Goal: Task Accomplishment & Management: Complete application form

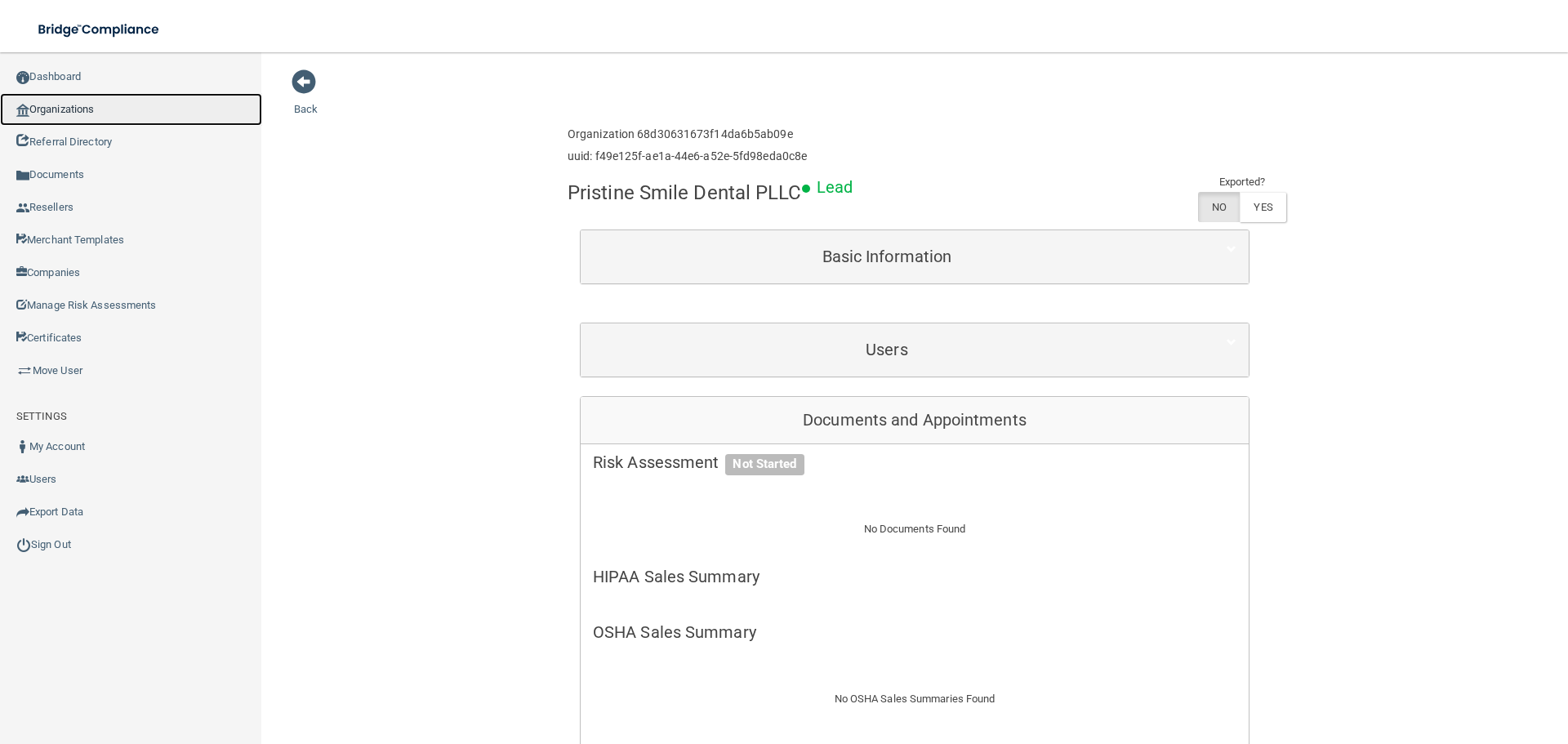
click at [65, 111] on link "Organizations" at bounding box center [131, 110] width 262 height 33
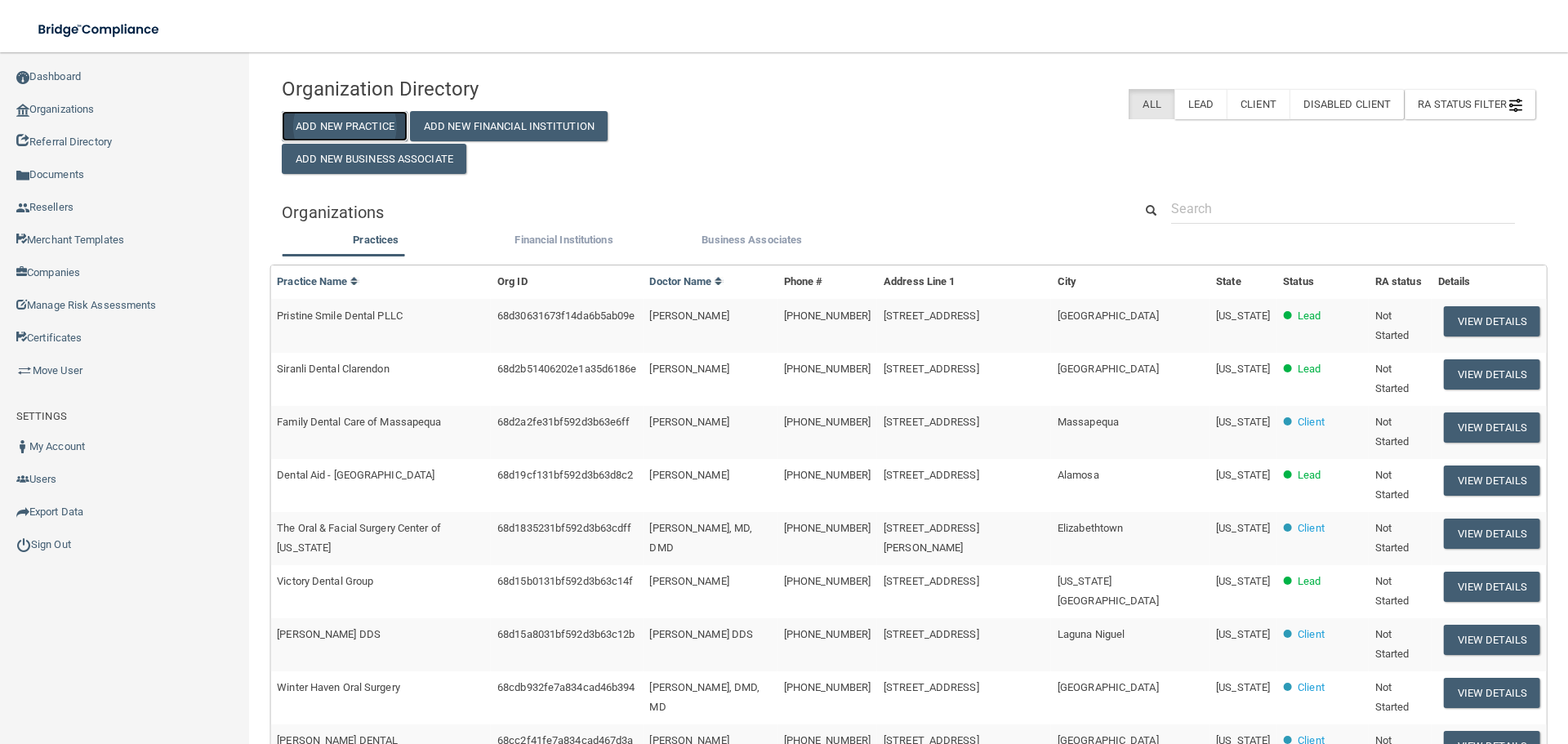
click at [361, 120] on button "Add New Practice" at bounding box center [344, 126] width 126 height 30
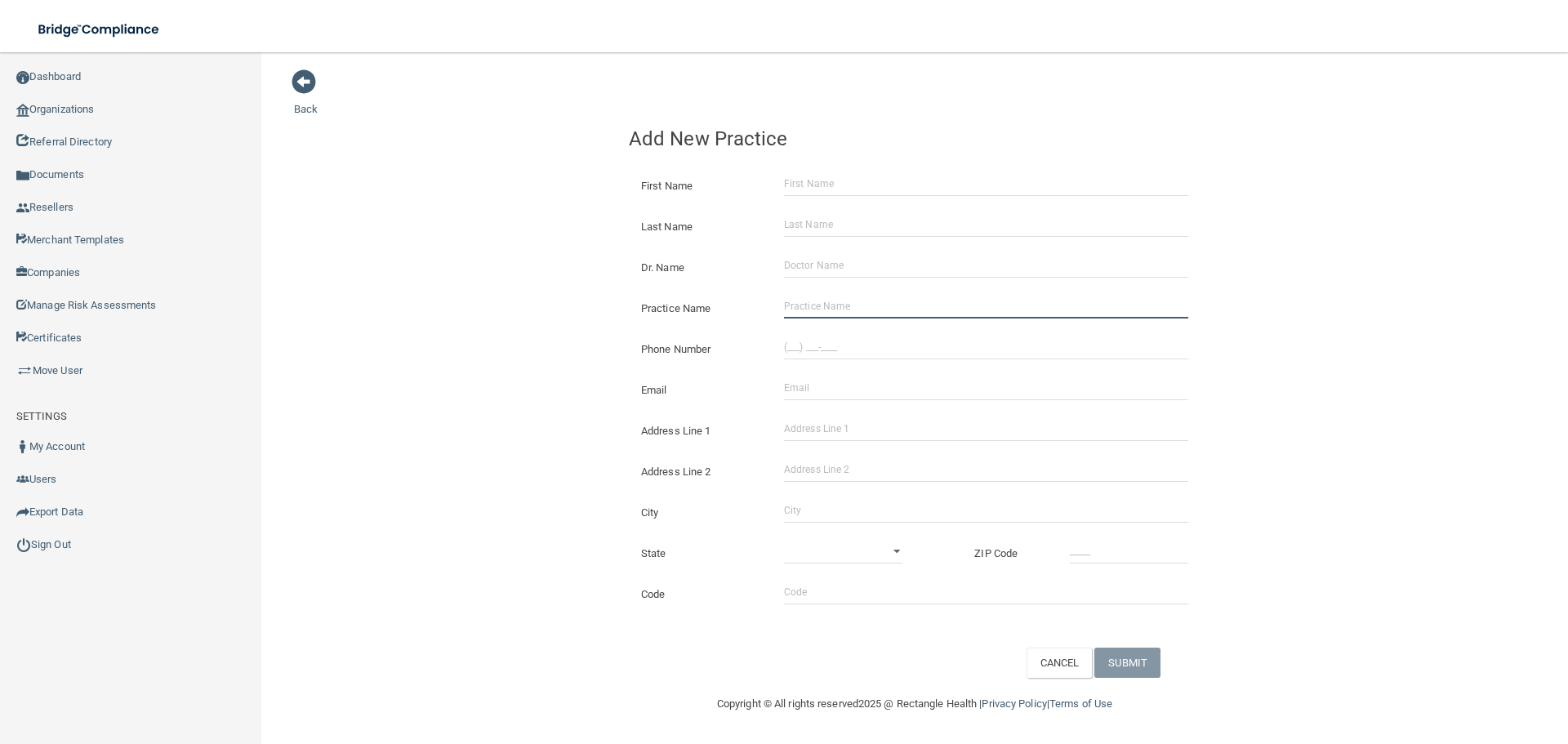
click at [846, 317] on input "Practice Name" at bounding box center [986, 305] width 404 height 24
paste input "ExerciseNow VitalPath Clinic"
type input "ExerciseNow VitalPath Clinic"
drag, startPoint x: 884, startPoint y: 339, endPoint x: 853, endPoint y: 414, distance: 81.2
click at [884, 339] on input "(___) ___-____" at bounding box center [986, 346] width 404 height 24
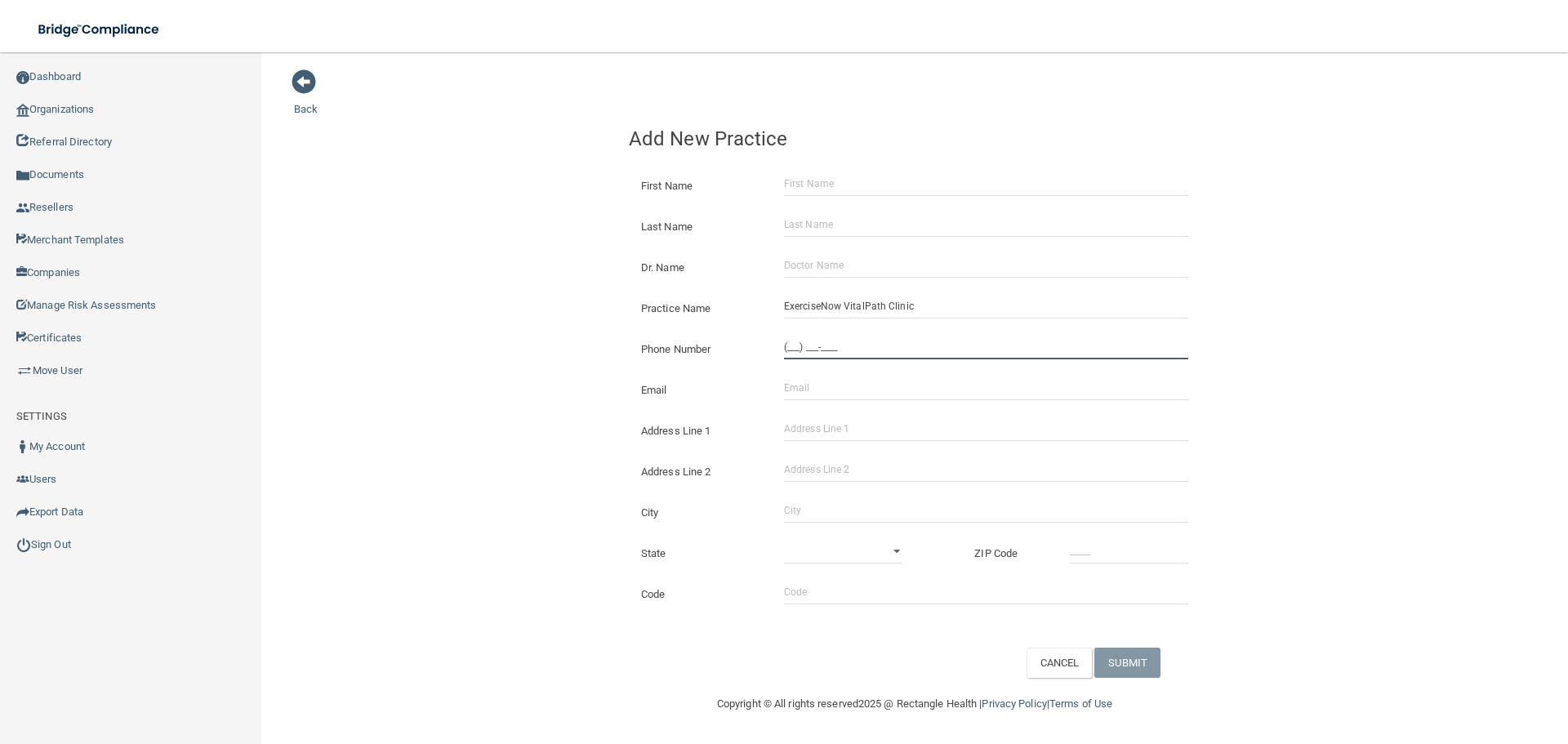
paste input "312) 714-2994"
type input "[PHONE_NUMBER]"
click at [846, 437] on input "Address Line 1" at bounding box center [986, 428] width 404 height 24
drag, startPoint x: 824, startPoint y: 431, endPoint x: 869, endPoint y: 438, distance: 45.5
click at [824, 431] on input "Address Line 1" at bounding box center [986, 428] width 404 height 24
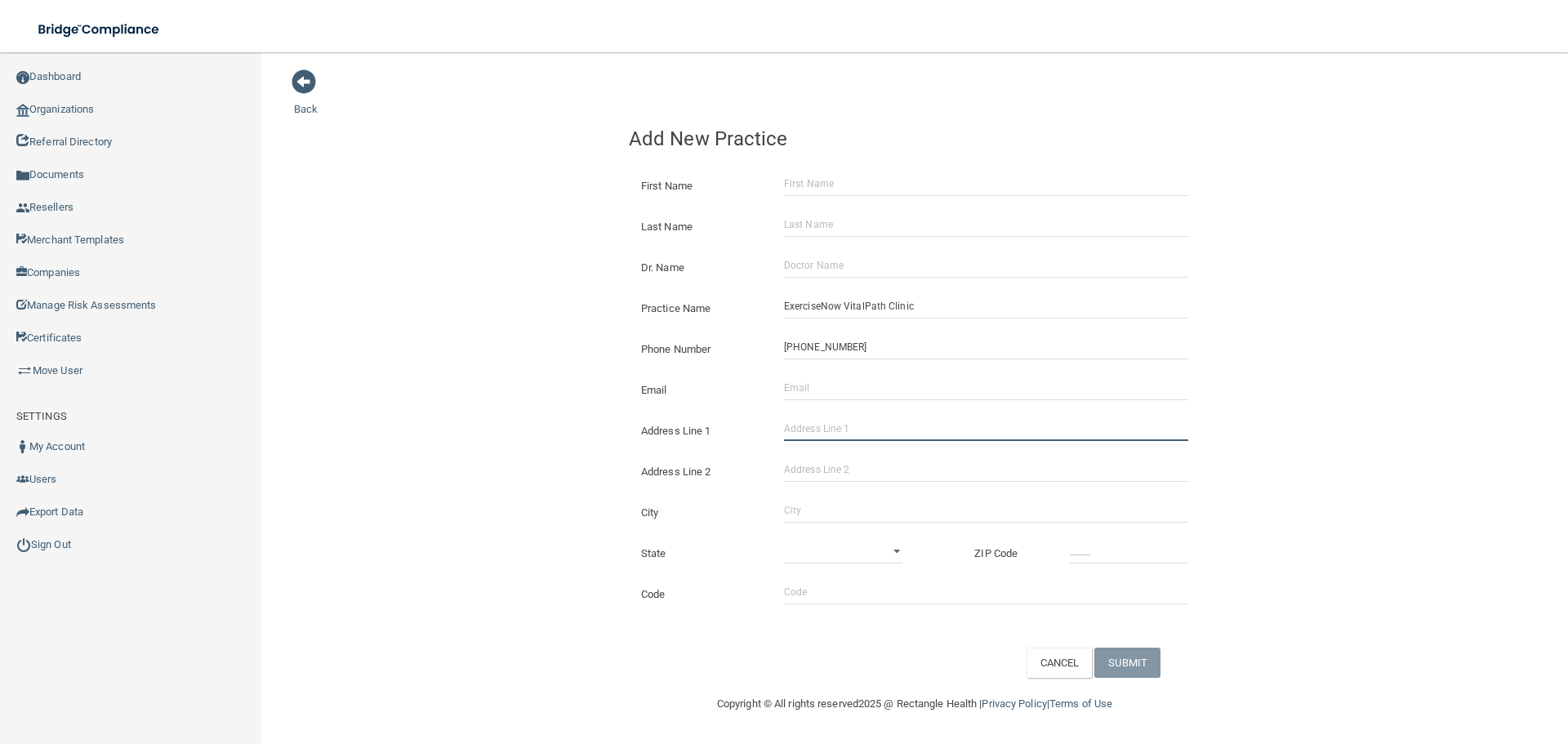
paste input "[STREET_ADDRESS]"
drag, startPoint x: 965, startPoint y: 434, endPoint x: 921, endPoint y: 435, distance: 44.0
click at [921, 435] on input "[STREET_ADDRESS]" at bounding box center [986, 428] width 404 height 24
type input "[STREET_ADDRESS]"
click at [879, 469] on input "Address Line 2" at bounding box center [986, 469] width 404 height 24
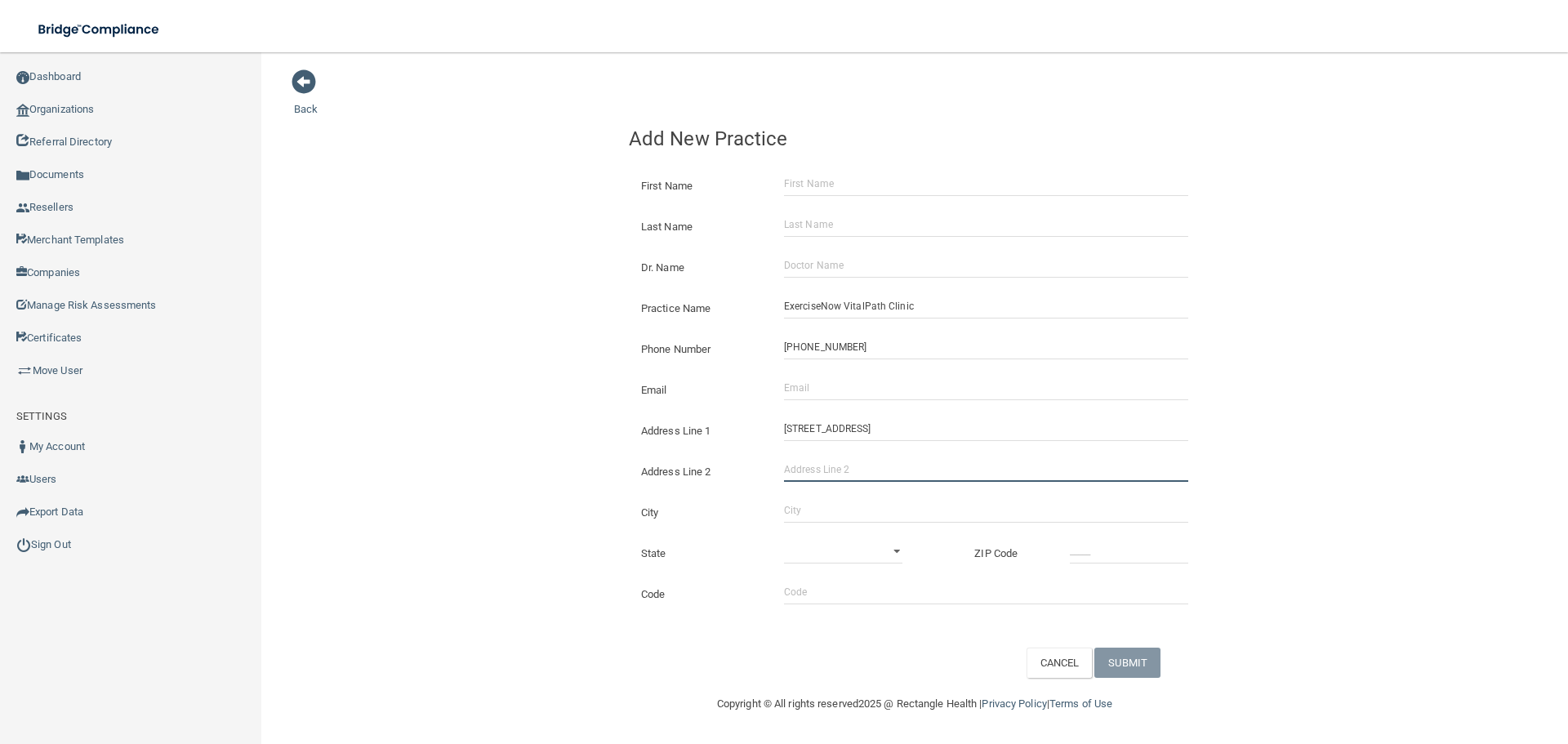
paste input "Suite K"
type input "Suite K"
click at [829, 505] on input "City" at bounding box center [986, 510] width 404 height 24
type input "Columbus"
click at [859, 548] on select "[US_STATE] [US_STATE] [US_STATE] [US_STATE] [US_STATE] [US_STATE] [US_STATE] [U…" at bounding box center [843, 551] width 119 height 24
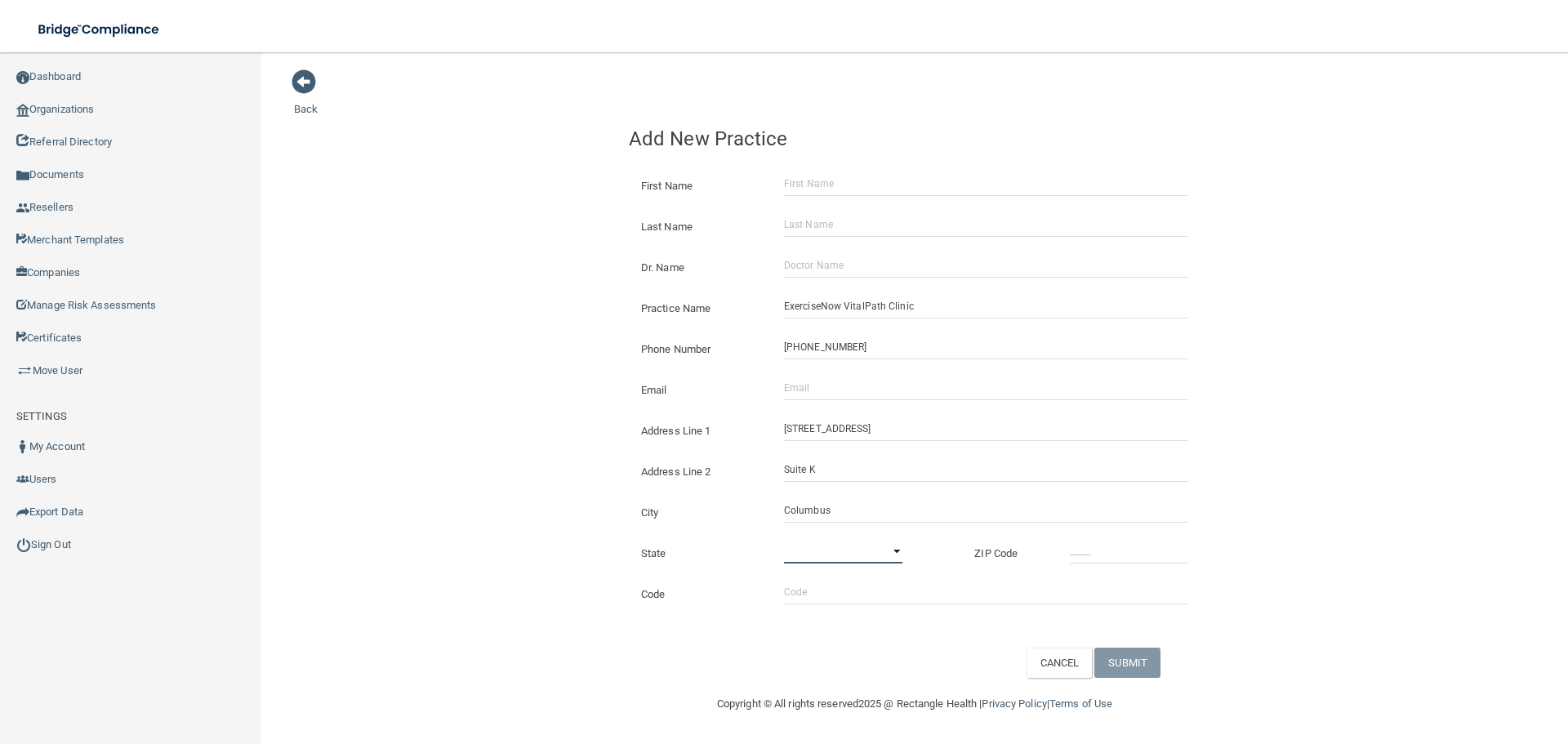
select select "35"
click at [784, 539] on select "[US_STATE] [US_STATE] [US_STATE] [US_STATE] [US_STATE] [US_STATE] [US_STATE] [U…" at bounding box center [843, 551] width 119 height 24
click at [1109, 549] on input "_____" at bounding box center [1128, 551] width 119 height 24
type input "43214"
drag, startPoint x: 515, startPoint y: 404, endPoint x: 489, endPoint y: 403, distance: 26.0
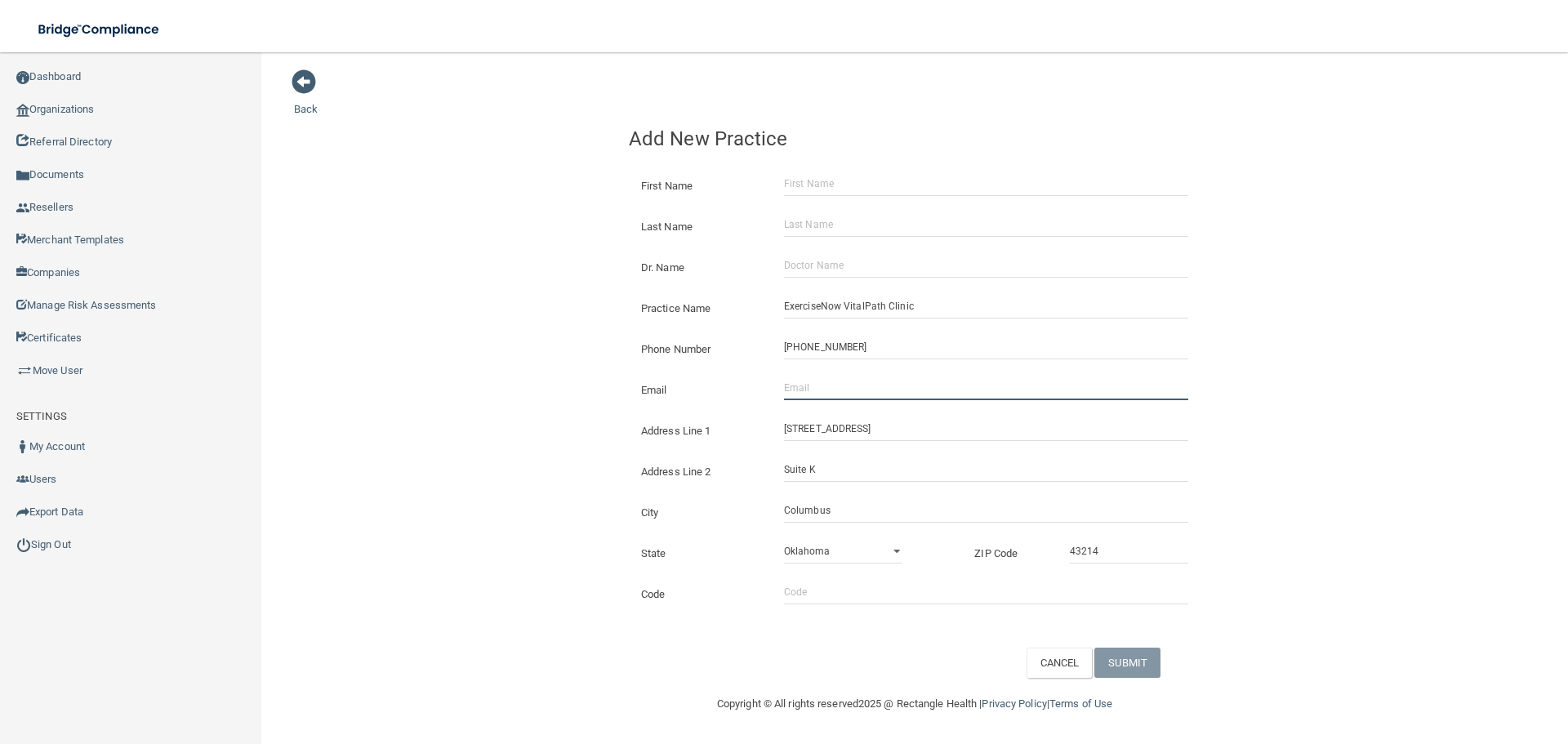
click at [505, 404] on div "Back Add New Practice First Name Last Name Dr. Name Practice Name ExerciseNow V…" at bounding box center [914, 373] width 1241 height 609
click at [829, 391] on input "Email" at bounding box center [986, 387] width 404 height 24
paste input "[EMAIL_ADDRESS][DOMAIN_NAME]"
type input "[EMAIL_ADDRESS][DOMAIN_NAME]"
click at [520, 364] on div "Back Add New Practice First Name Last Name Dr. Name Practice Name ExerciseNow V…" at bounding box center [914, 373] width 1241 height 609
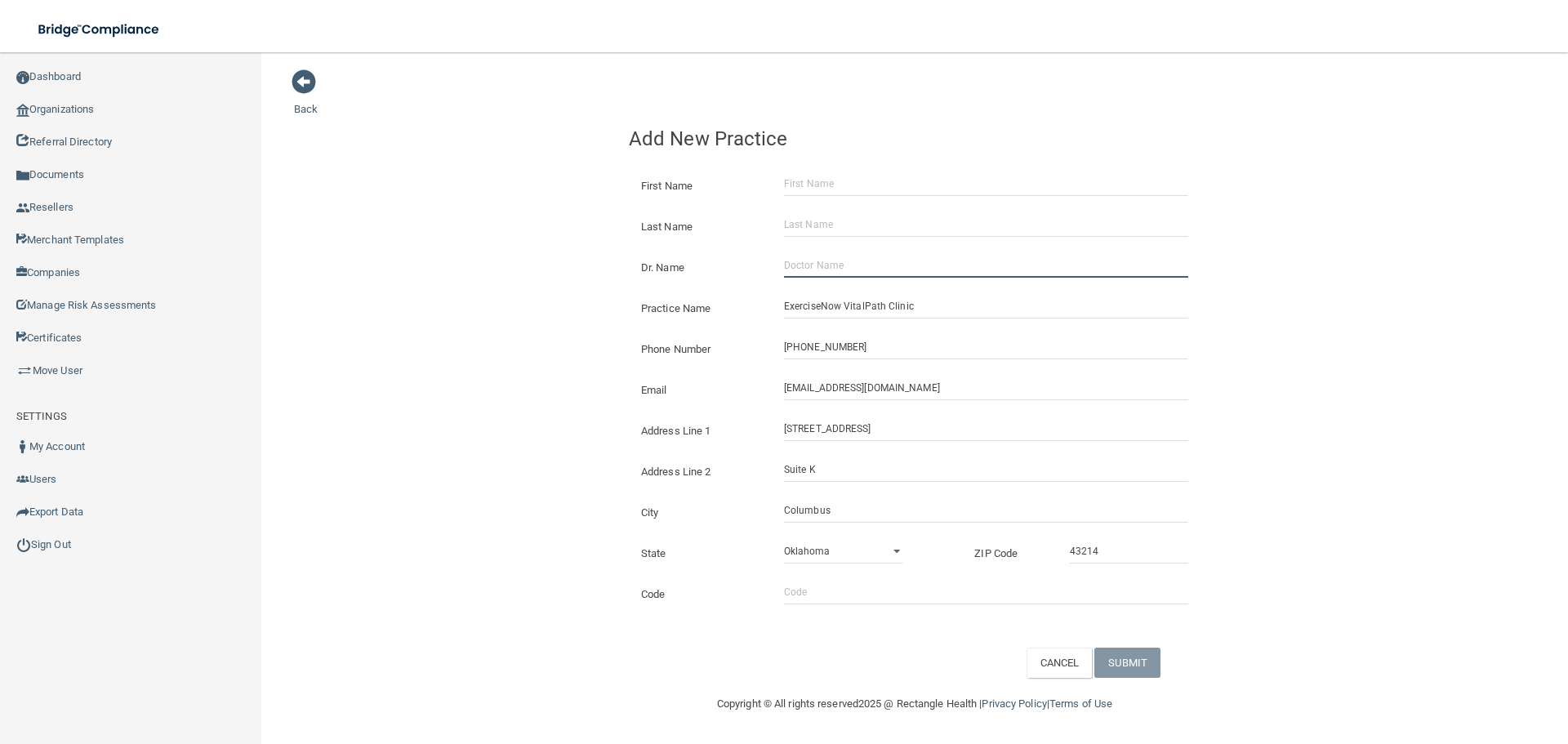
click at [813, 259] on input "Dr. Name" at bounding box center [986, 265] width 404 height 24
paste input "[PERSON_NAME] Saint-Vil"
drag, startPoint x: 810, startPoint y: 268, endPoint x: 688, endPoint y: 276, distance: 122.3
click at [700, 253] on div "Dr. Name [PERSON_NAME] Saint-Vil" at bounding box center [915, 253] width 572 height 0
type input "[PERSON_NAME] Saint-Vil"
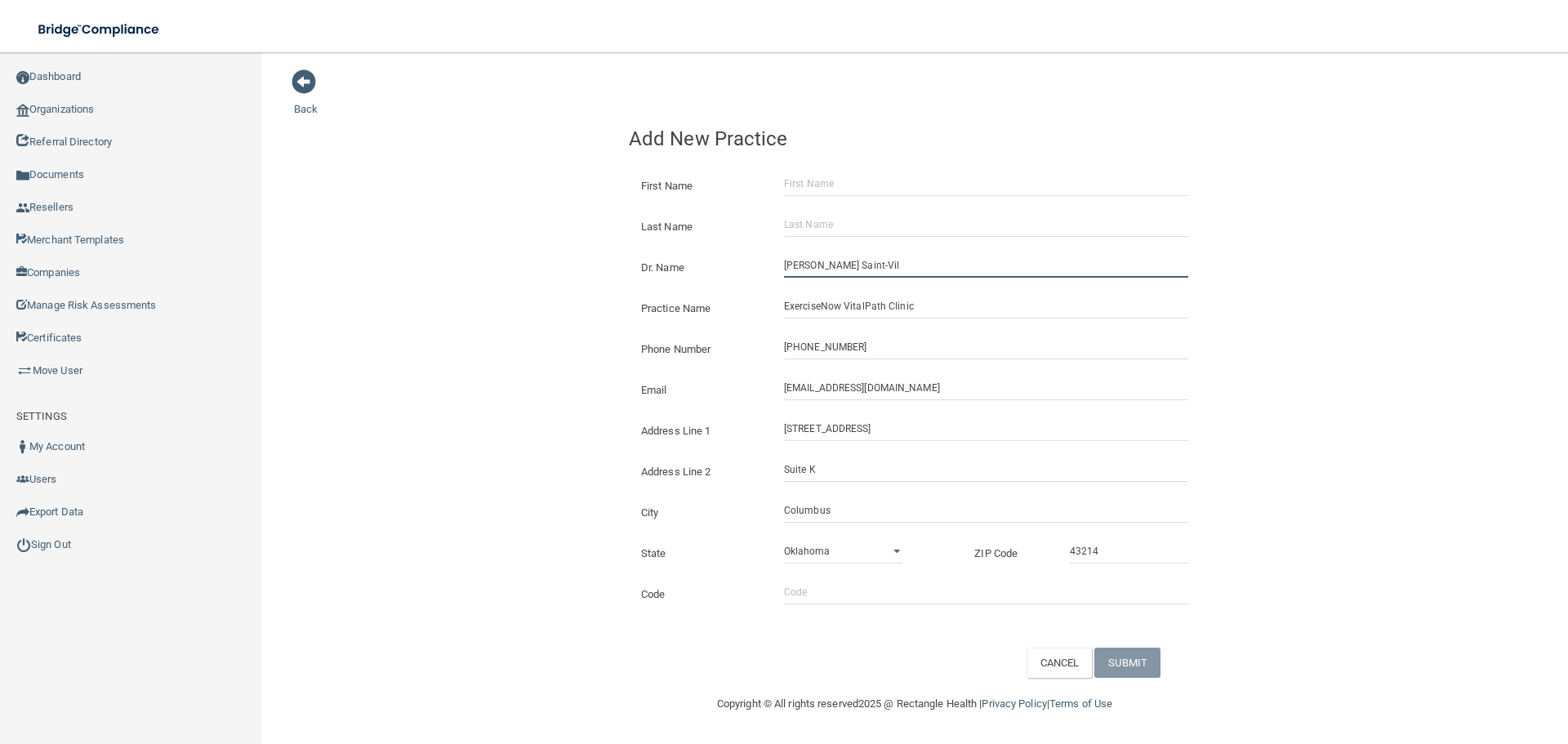
click at [833, 264] on input "[PERSON_NAME] Saint-Vil" at bounding box center [986, 265] width 404 height 24
paste input "[PERSON_NAME] Saint-Vil"
type input "[PERSON_NAME] Saint-Vil"
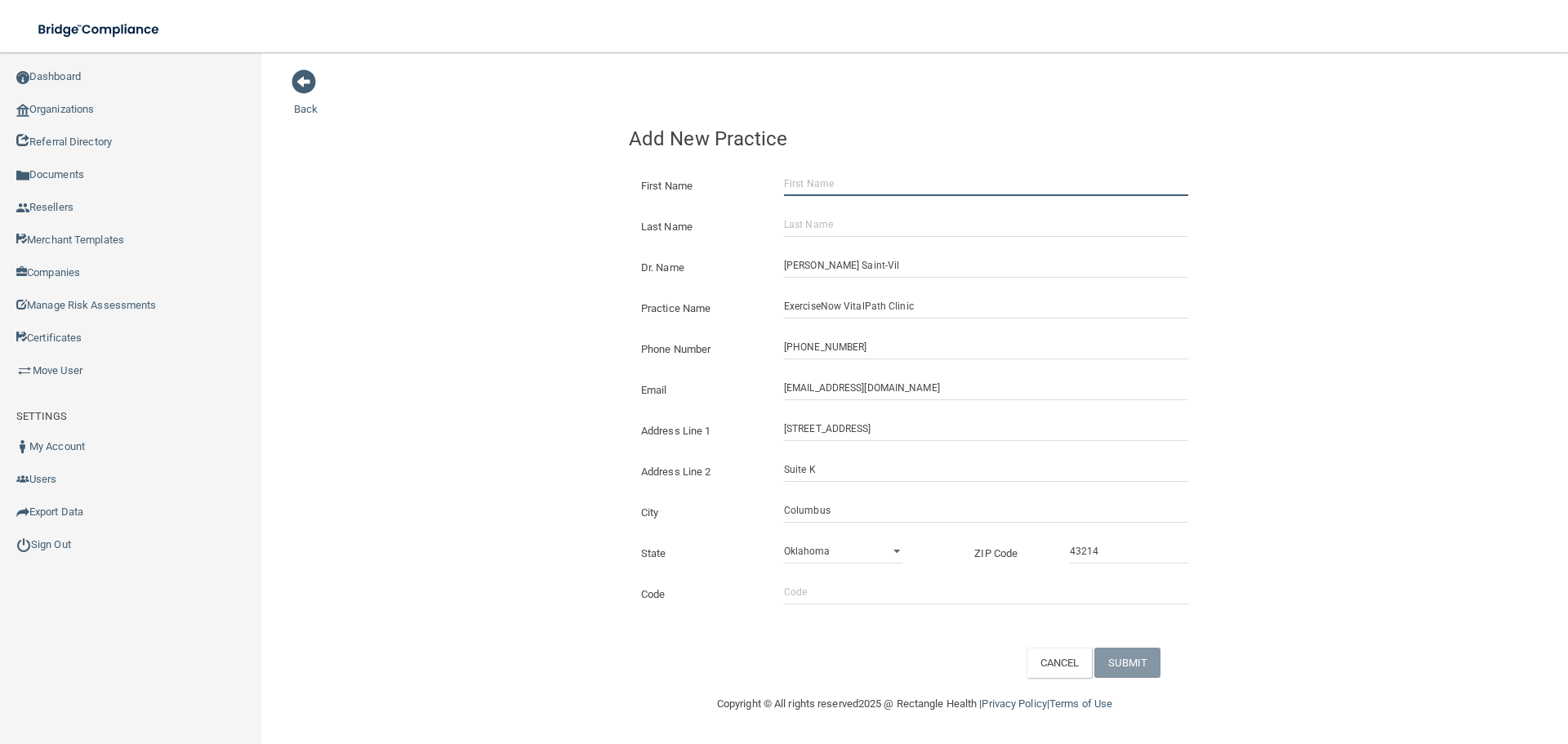
click at [820, 188] on input "First Name" at bounding box center [986, 183] width 404 height 24
paste input "[PERSON_NAME] Saint-Vil"
click at [823, 185] on input "[PERSON_NAME] Saint-Vil" at bounding box center [986, 183] width 404 height 24
click at [824, 185] on input "[PERSON_NAME] Saint-Vil" at bounding box center [986, 183] width 404 height 24
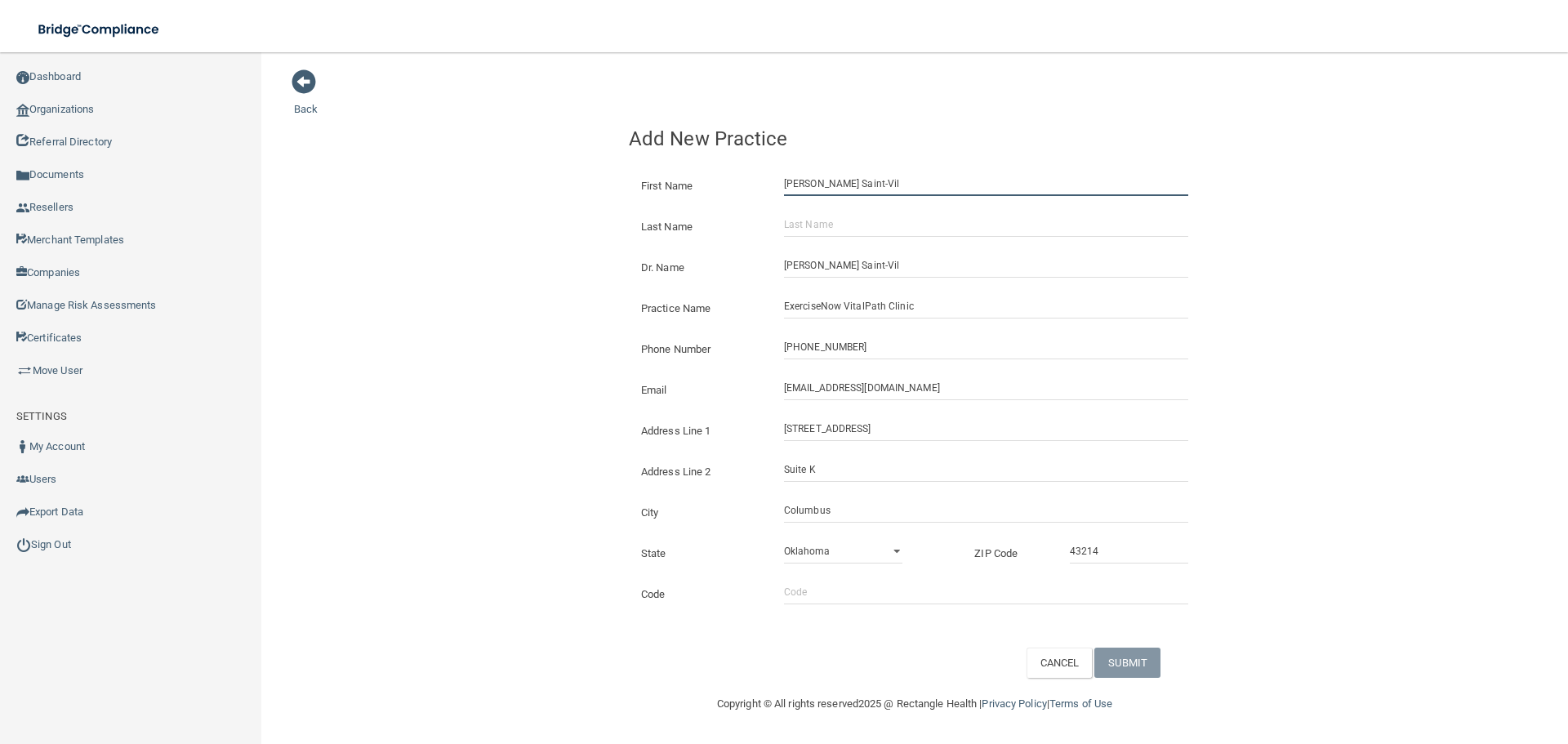
click at [875, 189] on input "[PERSON_NAME] Saint-Vil" at bounding box center [986, 183] width 404 height 24
drag, startPoint x: 869, startPoint y: 183, endPoint x: 815, endPoint y: 188, distance: 54.2
click at [815, 188] on input "[PERSON_NAME] Saint-Vil" at bounding box center [986, 183] width 404 height 24
type input "[PERSON_NAME]"
click at [824, 227] on input "Last Name" at bounding box center [986, 224] width 404 height 24
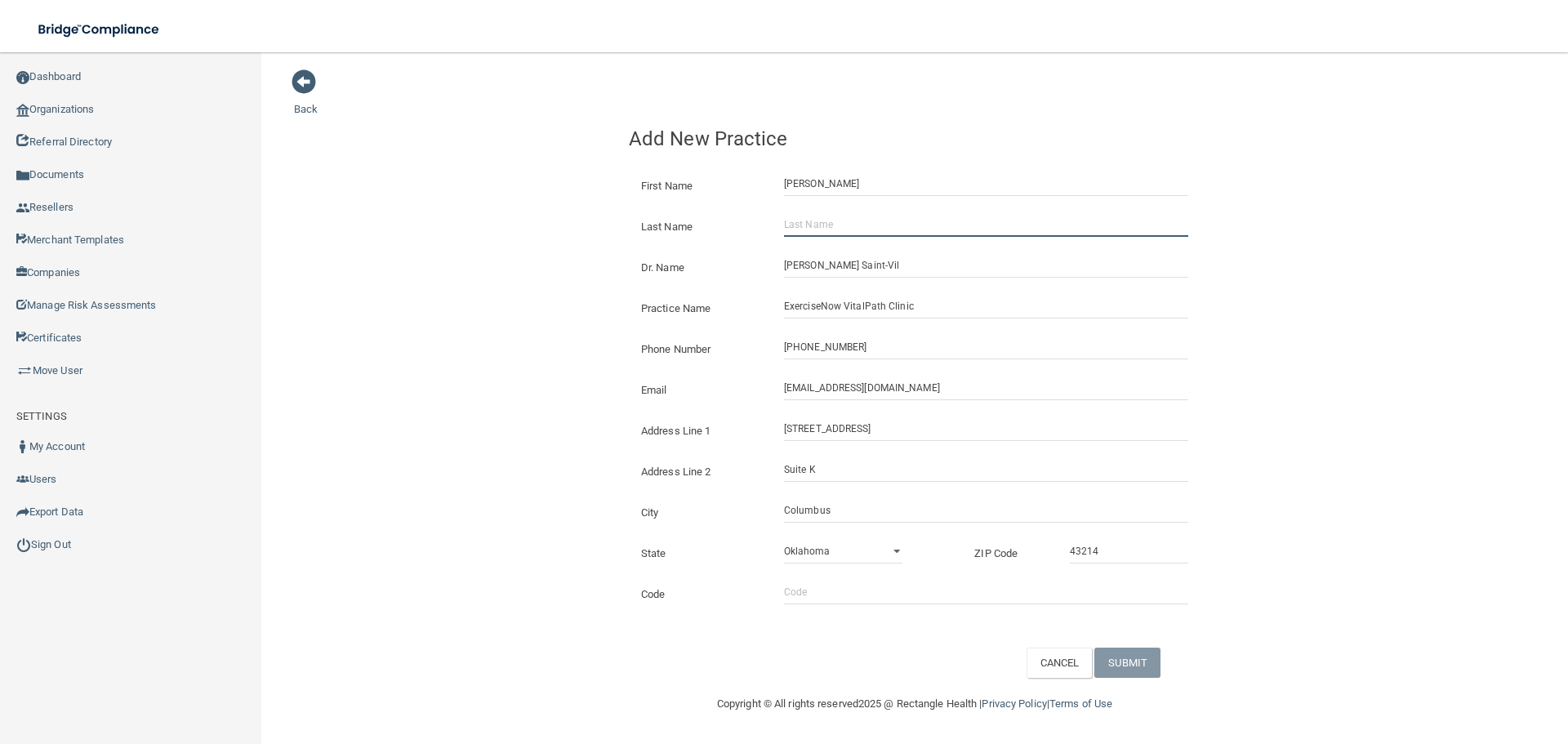
paste input "Saint-Vil"
type input "Saint-Vil"
click at [568, 218] on div "Back Add New Practice First Name [PERSON_NAME] Last Name [GEOGRAPHIC_DATA] Dr. …" at bounding box center [914, 373] width 1241 height 609
click at [1125, 672] on button "SUBMIT" at bounding box center [1127, 662] width 66 height 30
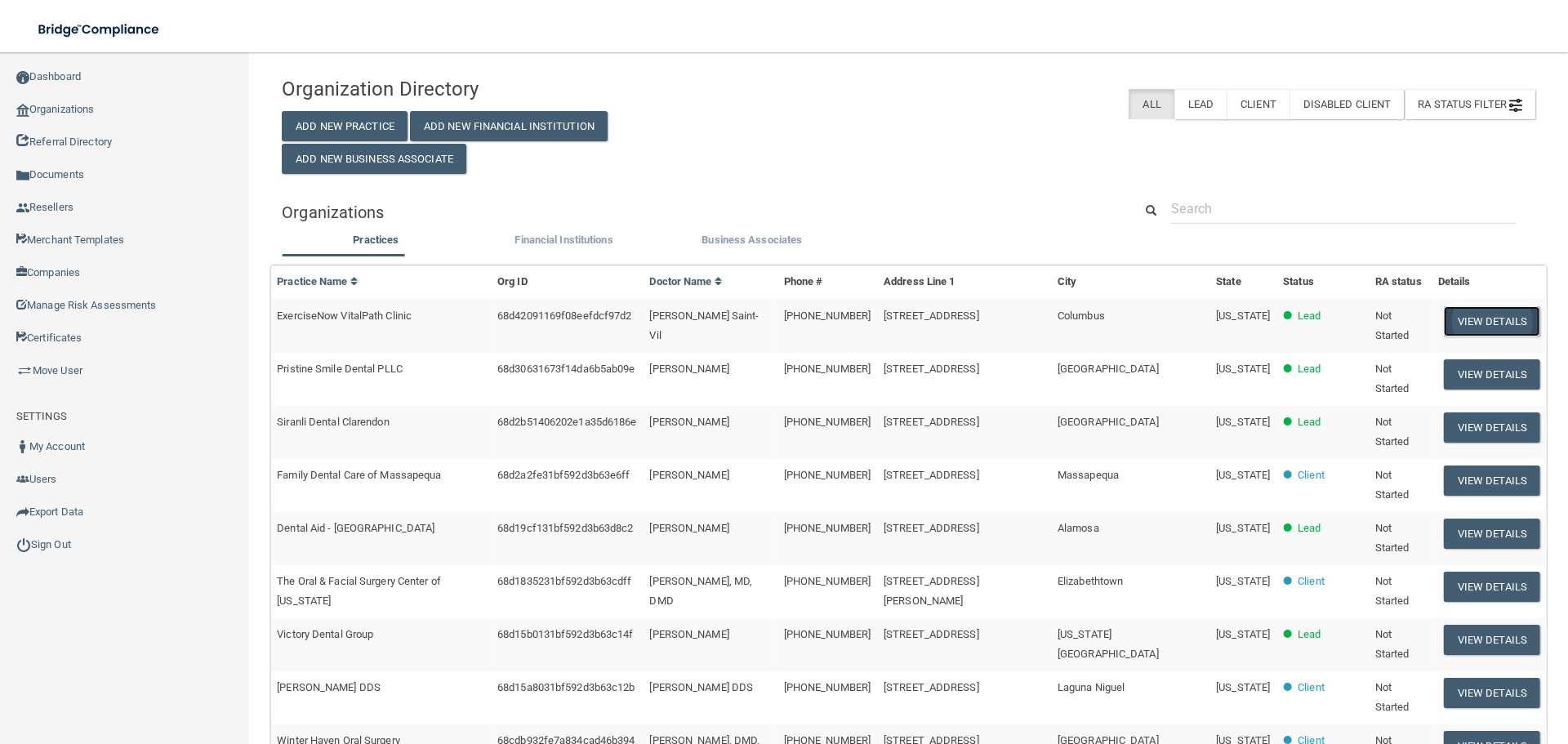
click at [1449, 311] on button "View Details" at bounding box center [1492, 321] width 96 height 30
